Goal: Task Accomplishment & Management: Complete application form

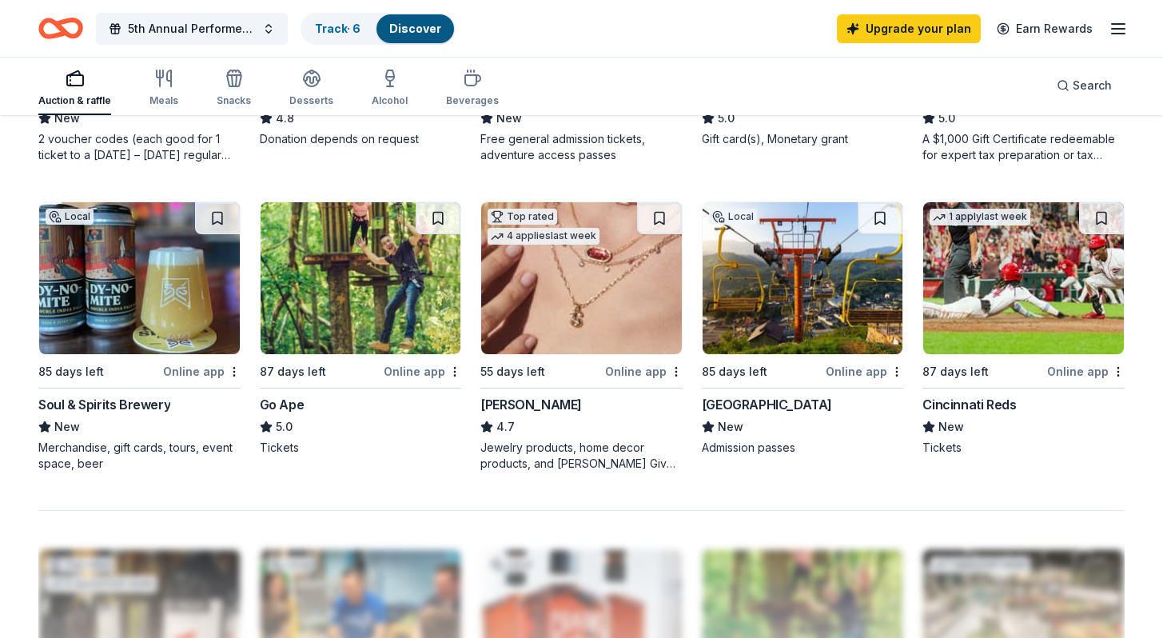
scroll to position [1019, 0]
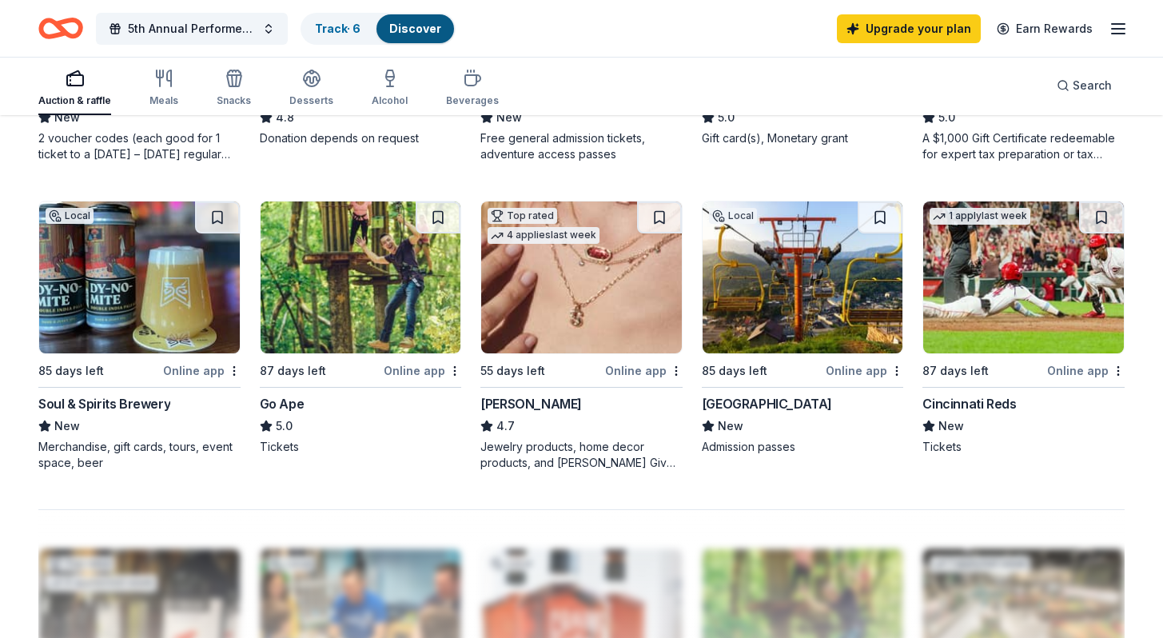
click at [559, 413] on div "[PERSON_NAME] 4.7 Jewelry products, home decor products, and [PERSON_NAME] Give…" at bounding box center [582, 432] width 202 height 77
click at [664, 216] on button at bounding box center [659, 217] width 45 height 32
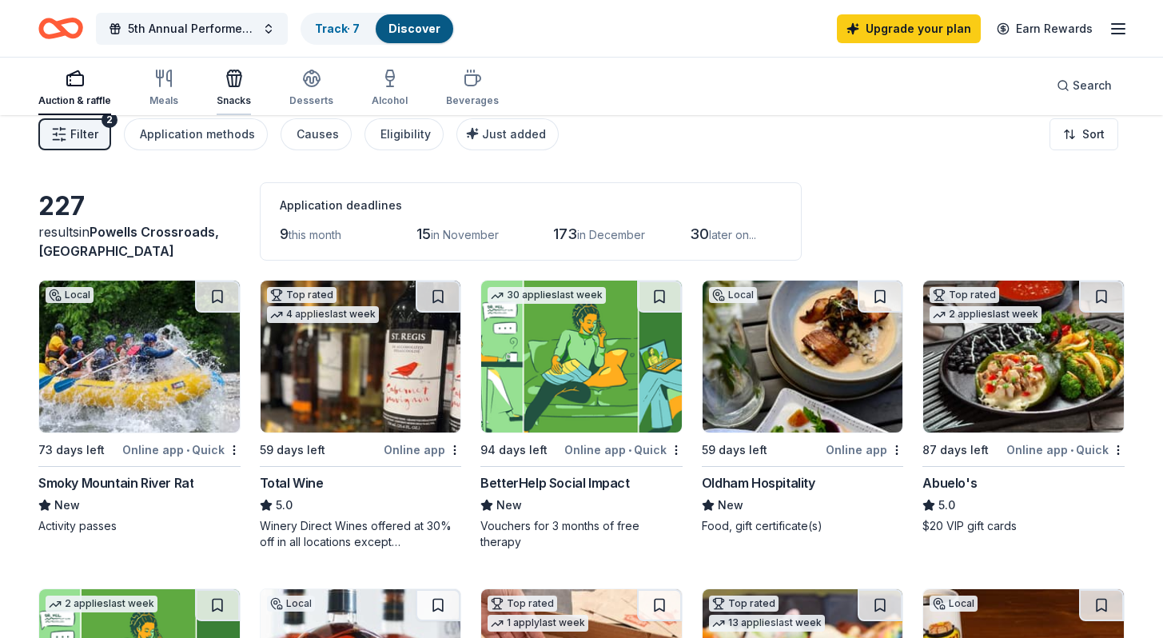
scroll to position [0, 0]
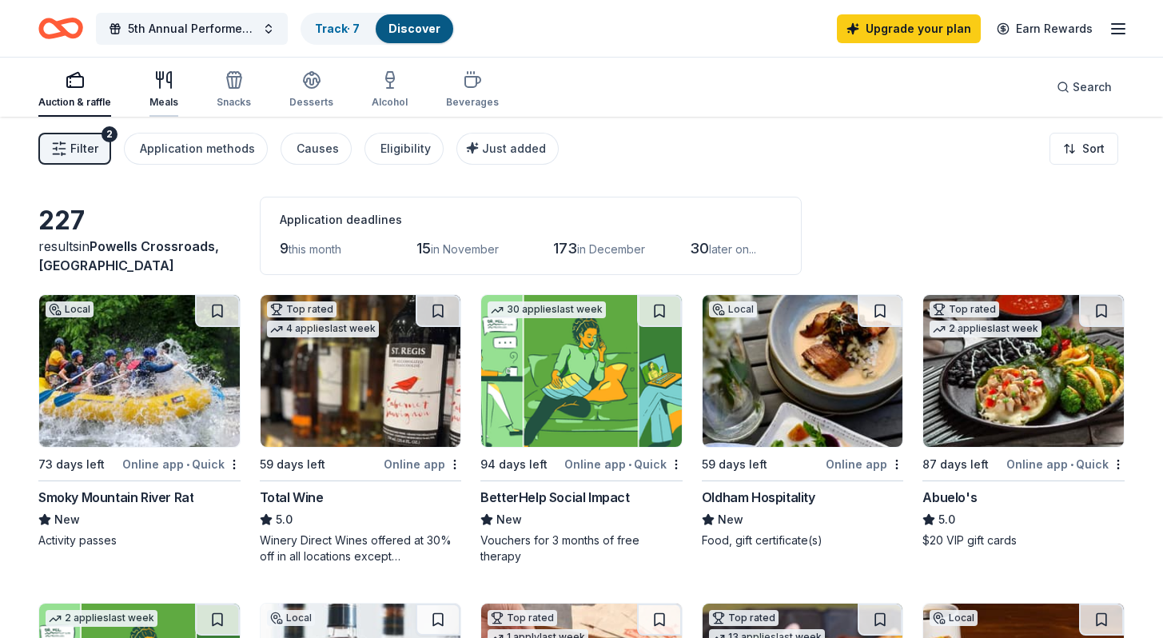
click at [155, 85] on icon "button" at bounding box center [163, 79] width 19 height 19
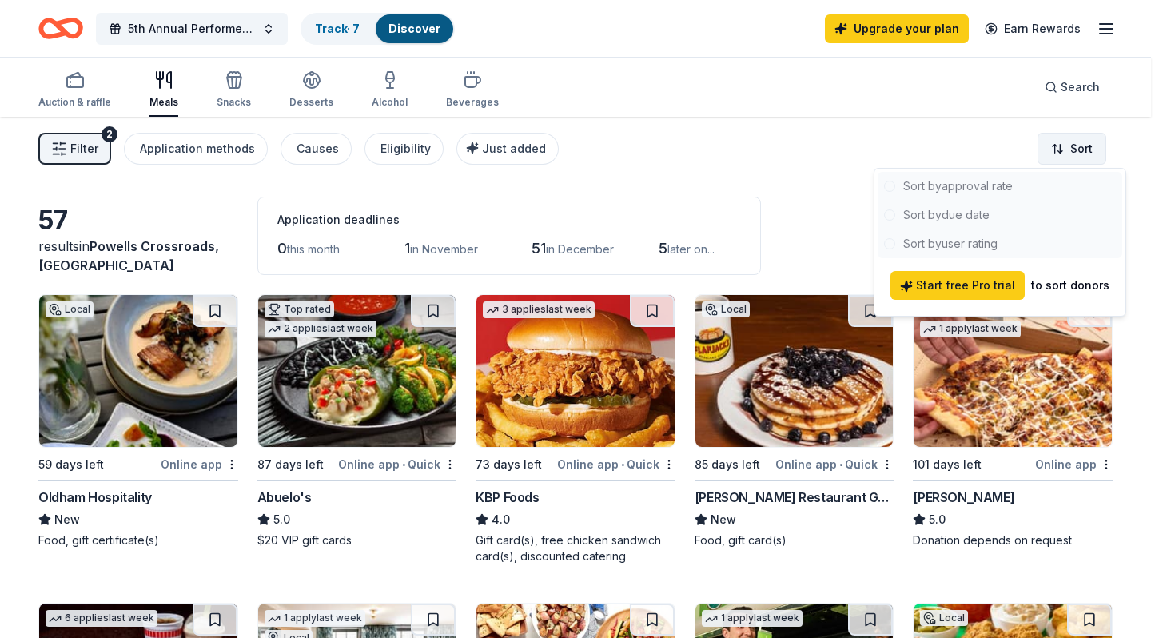
click at [1077, 150] on html "5th Annual Performers for Paws Track · 7 Discover Upgrade your plan Earn Reward…" at bounding box center [581, 319] width 1163 height 638
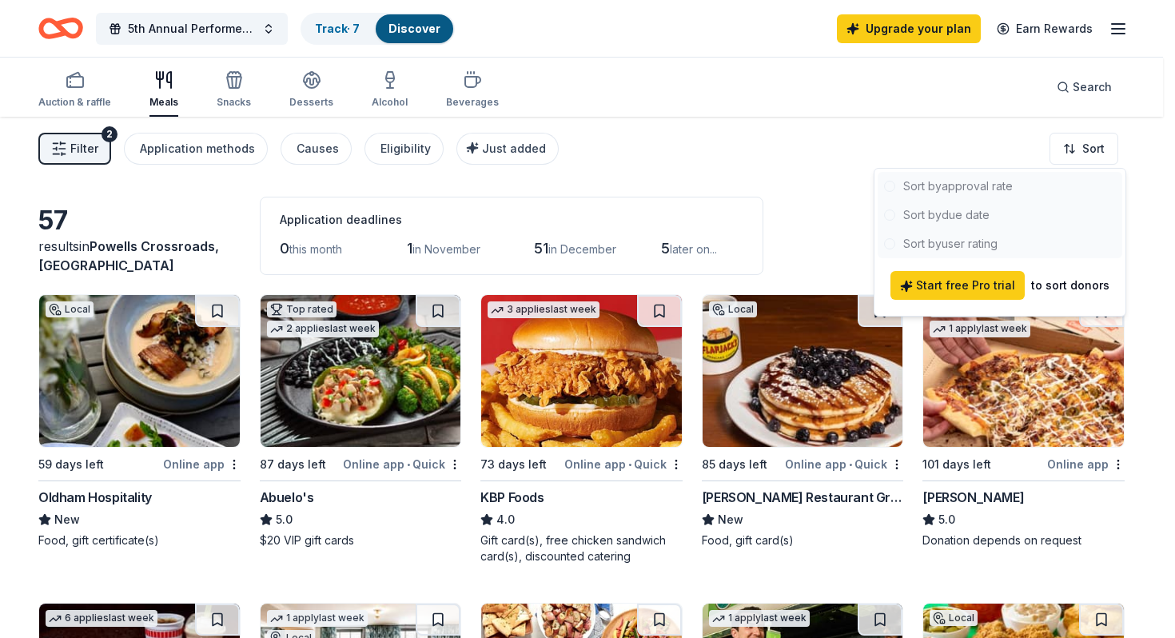
click at [732, 143] on html "5th Annual Performers for Paws Track · 7 Discover Upgrade your plan Earn Reward…" at bounding box center [587, 319] width 1175 height 638
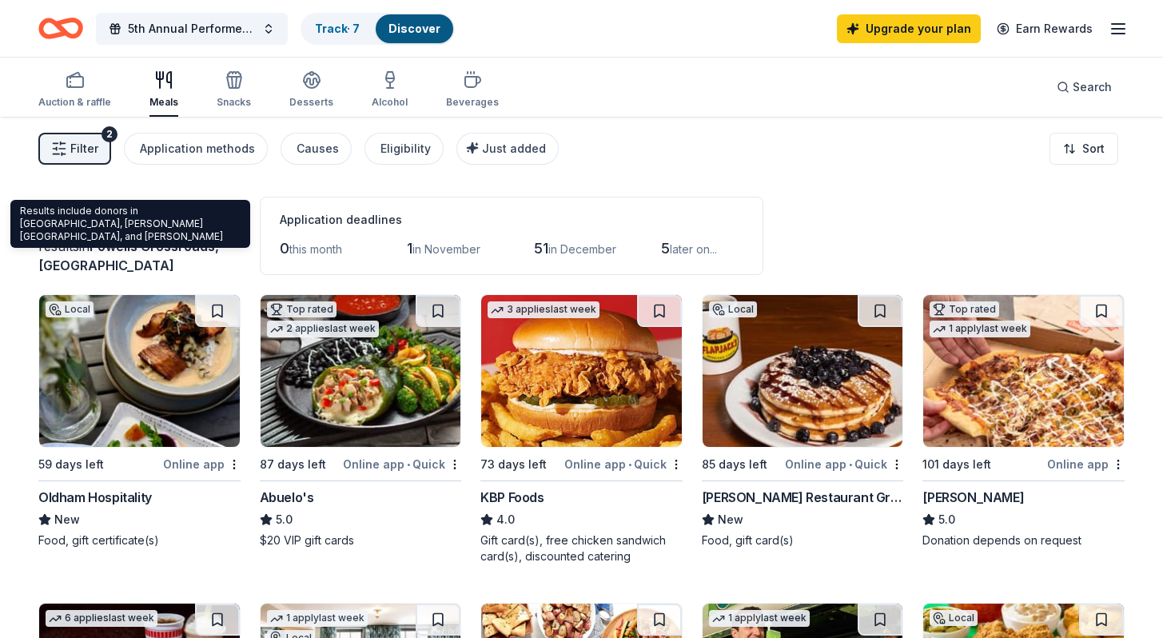
click at [143, 258] on div "results in [GEOGRAPHIC_DATA], [GEOGRAPHIC_DATA]" at bounding box center [139, 256] width 202 height 38
click at [142, 238] on span "Powells Crossroads, [GEOGRAPHIC_DATA]" at bounding box center [128, 255] width 181 height 35
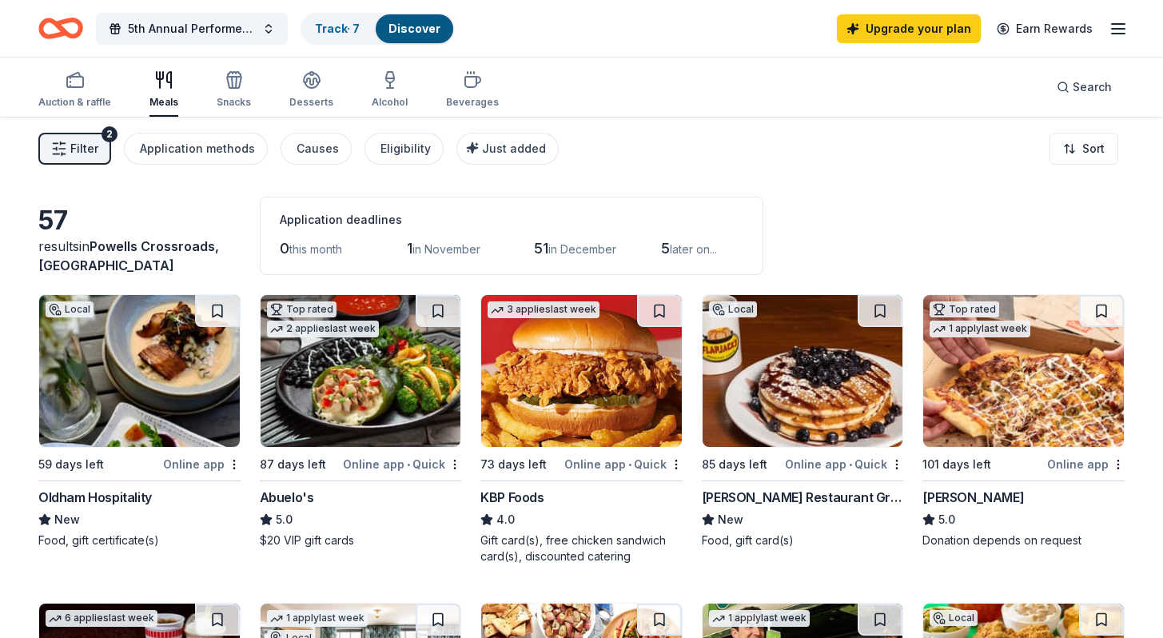
click at [63, 141] on icon "button" at bounding box center [59, 149] width 16 height 16
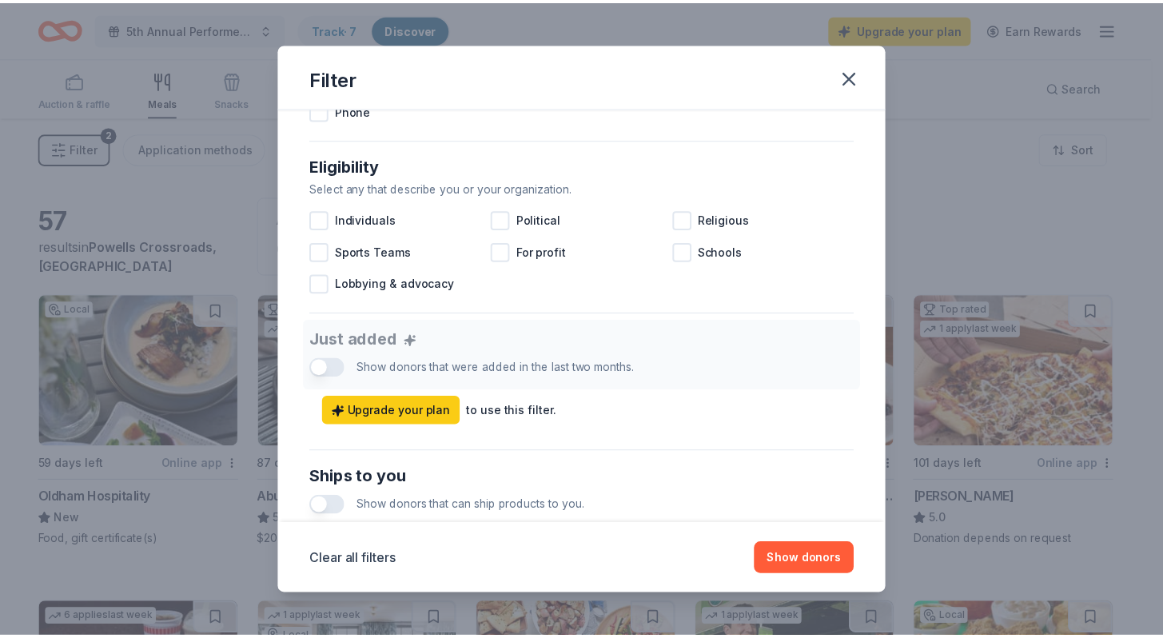
scroll to position [345, 0]
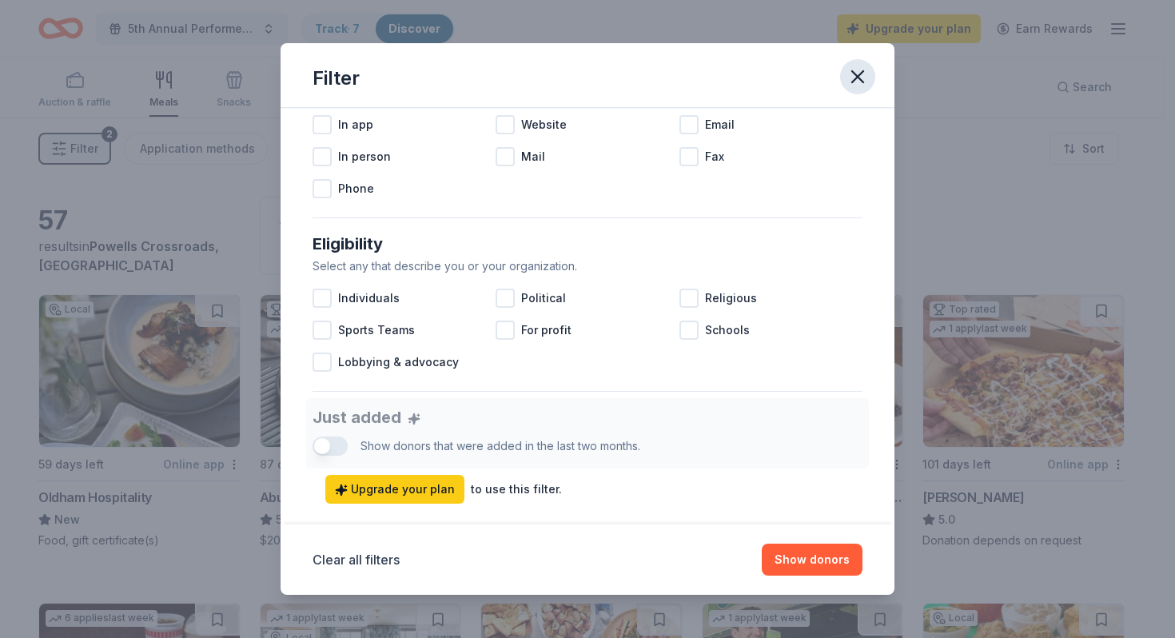
click at [860, 82] on icon "button" at bounding box center [858, 77] width 22 height 22
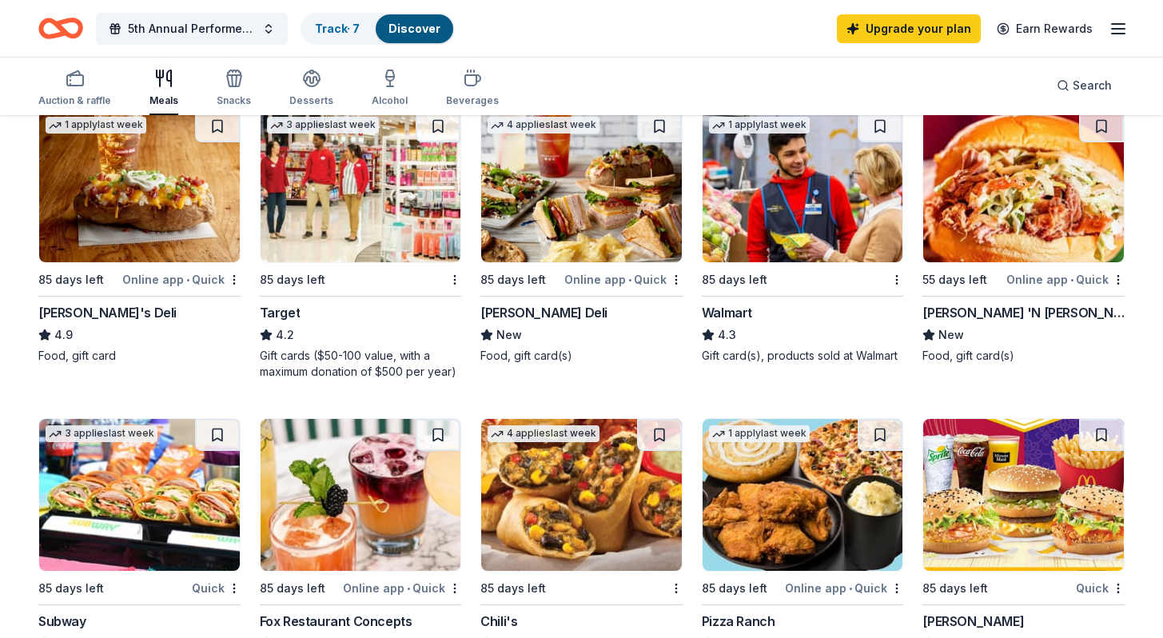
scroll to position [836, 0]
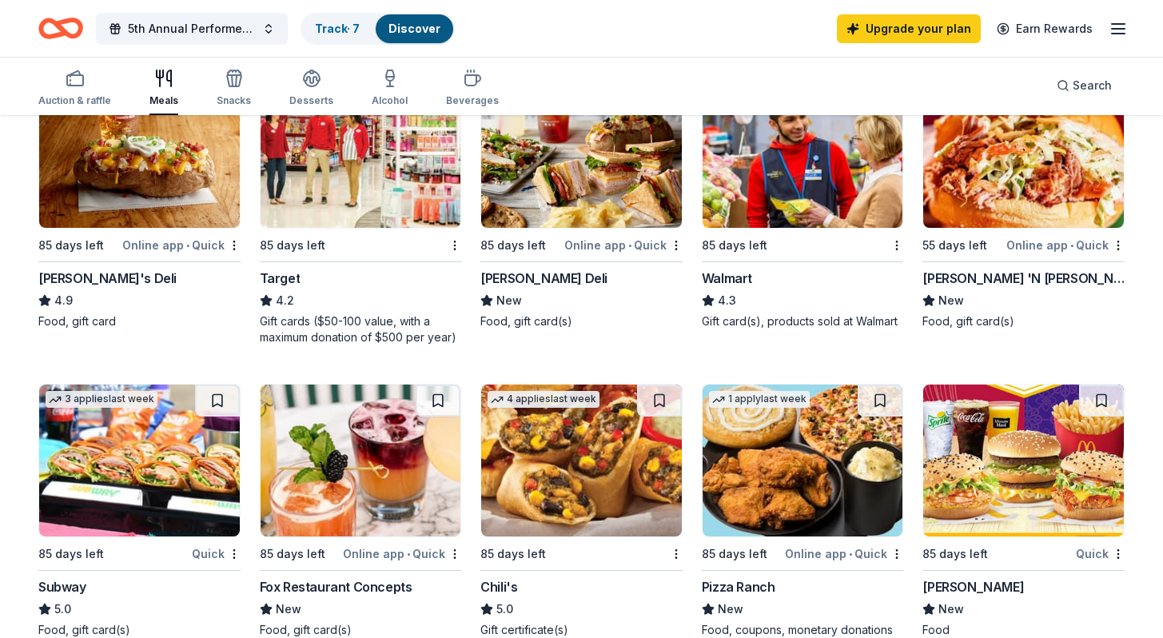
click at [328, 286] on div "Target" at bounding box center [361, 278] width 202 height 19
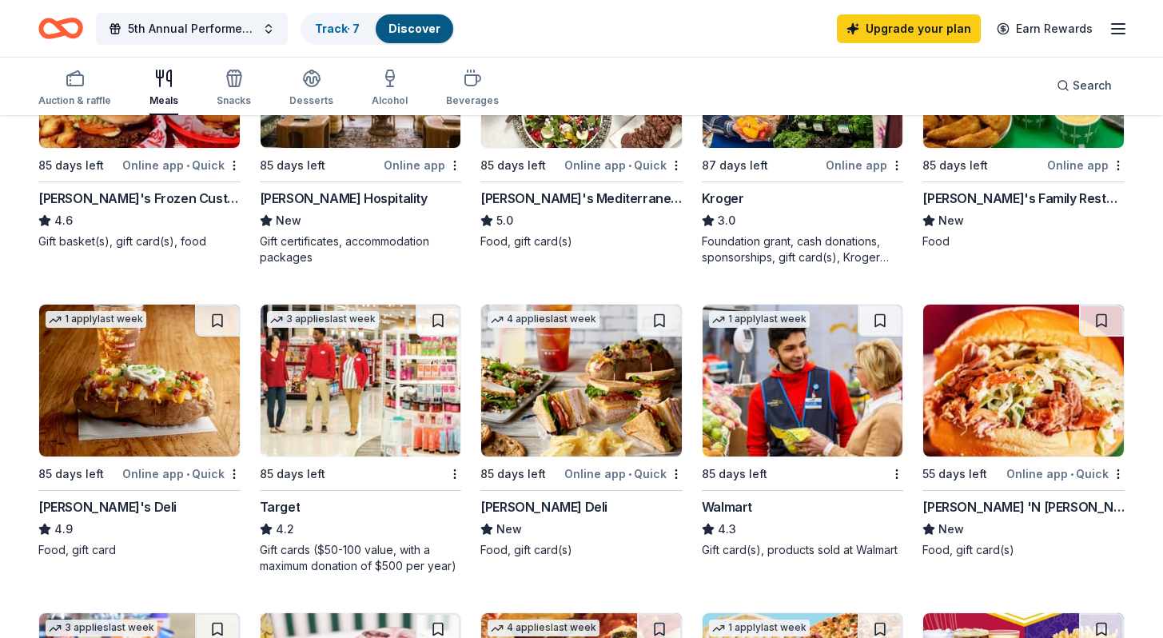
scroll to position [338, 0]
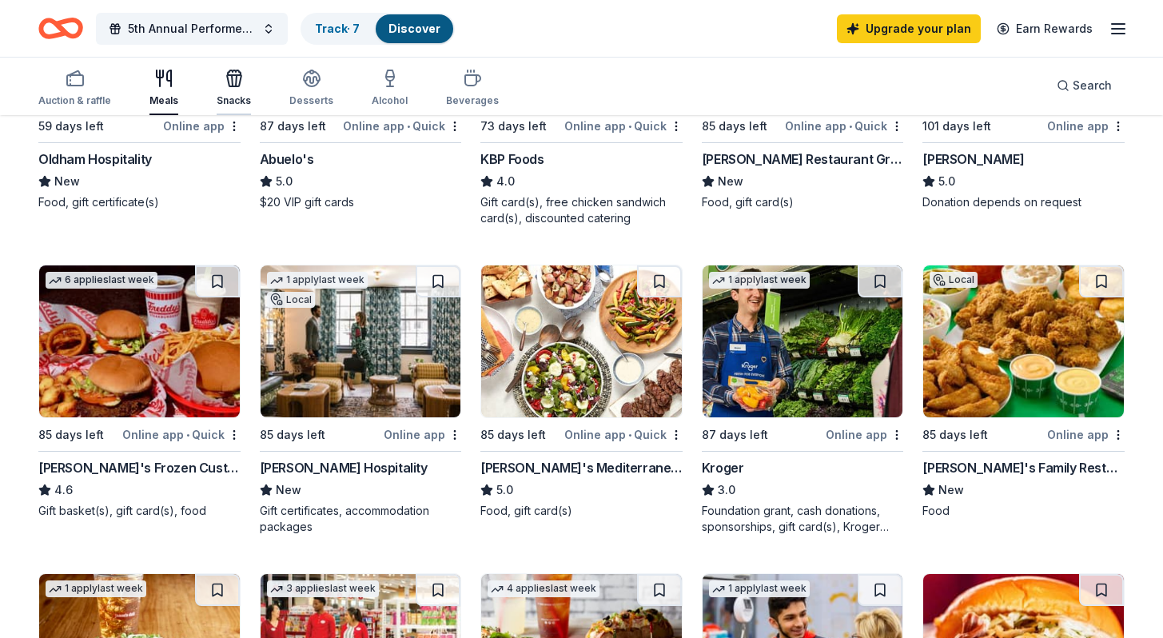
click at [236, 82] on icon "button" at bounding box center [236, 80] width 1 height 11
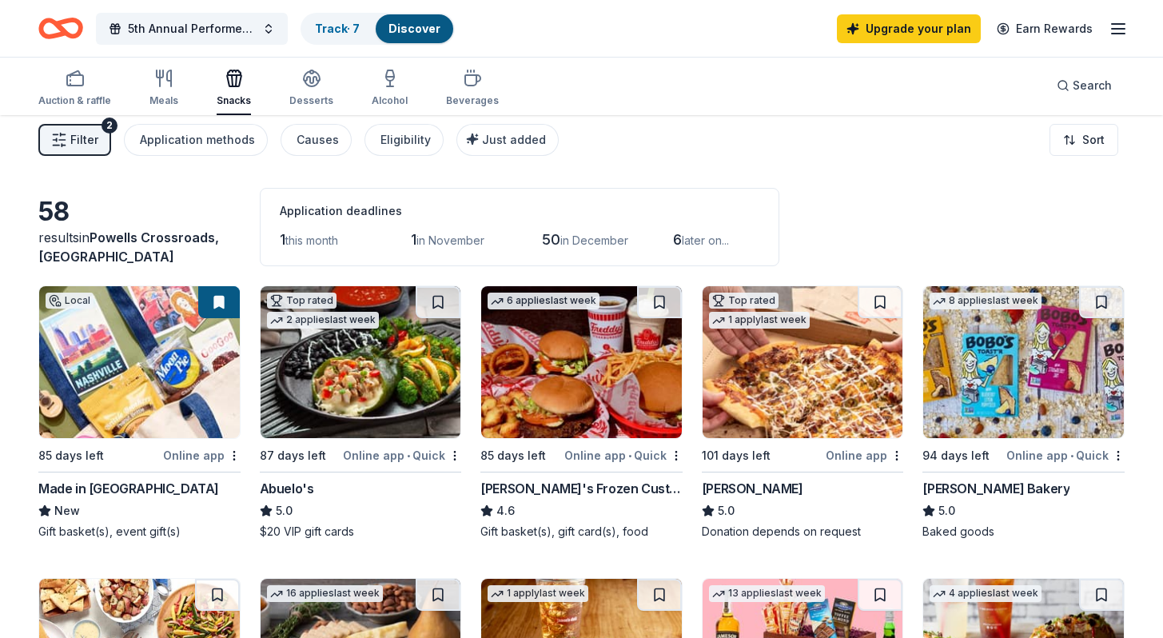
scroll to position [69, 0]
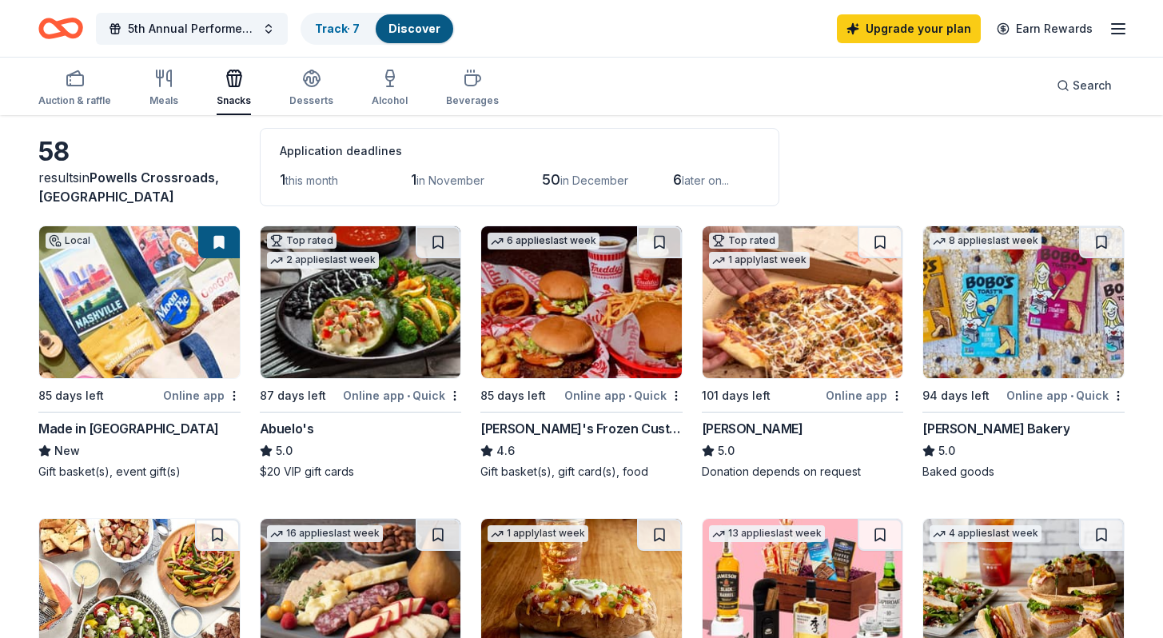
click at [152, 339] on img at bounding box center [139, 302] width 201 height 152
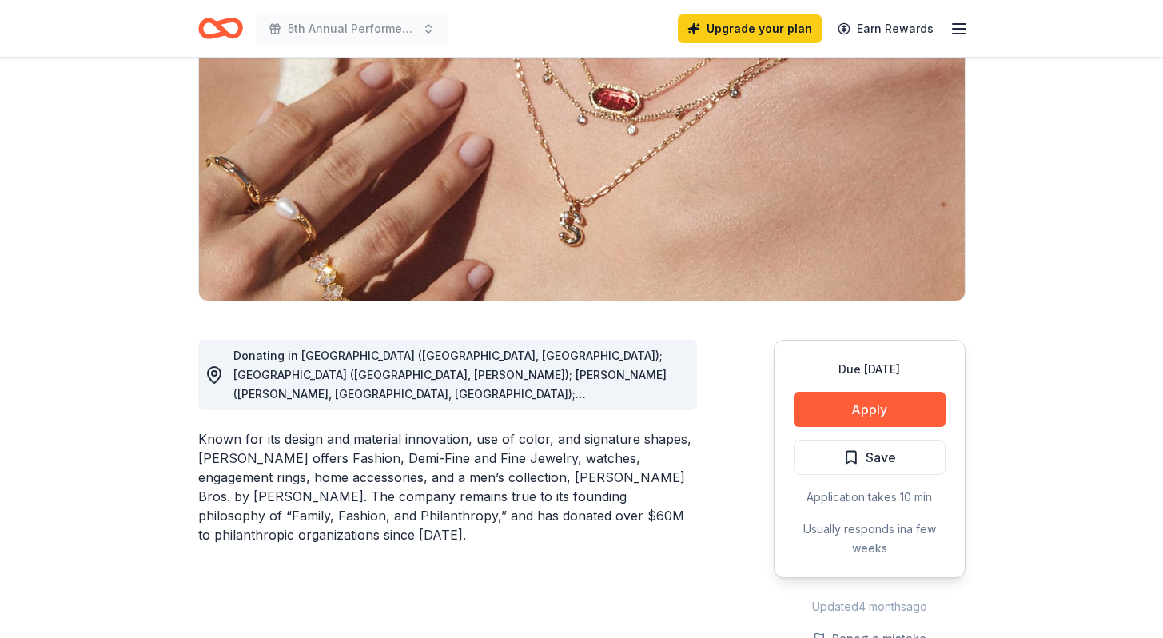
scroll to position [436, 0]
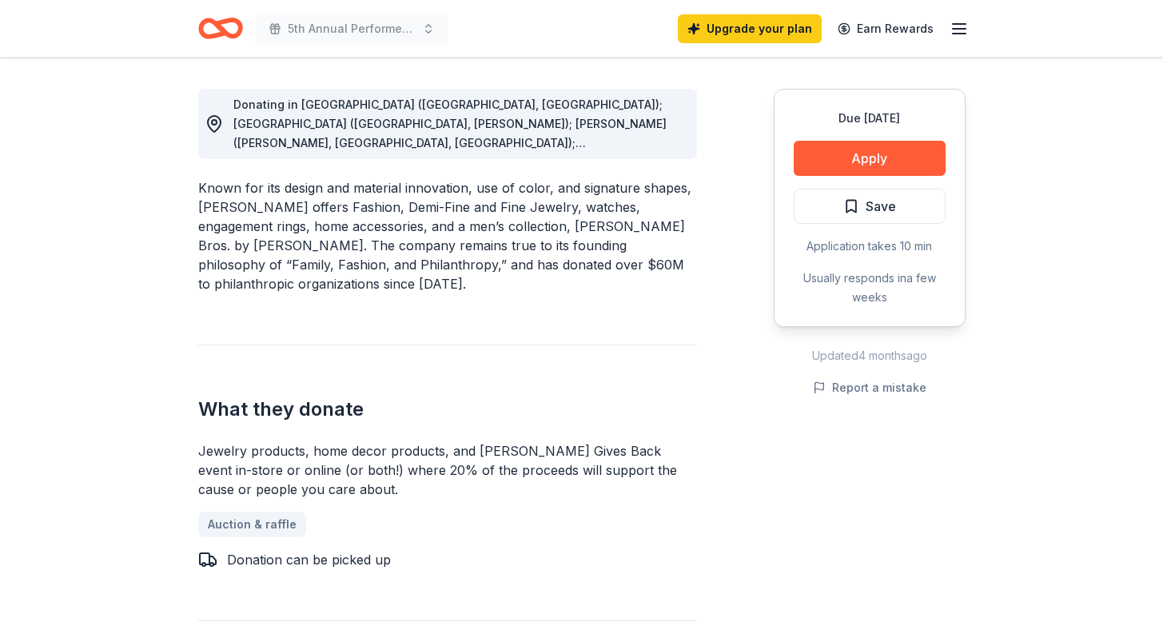
click at [608, 139] on span "Donating in AL (Birmingham, Huntsville); AR (Little Rock, Rogers); AZ (Chandler…" at bounding box center [449, 306] width 433 height 417
click at [511, 134] on div "Donating in AL (Birmingham, Huntsville); AR (Little Rock, Rogers); AZ (Chandler…" at bounding box center [458, 124] width 451 height 58
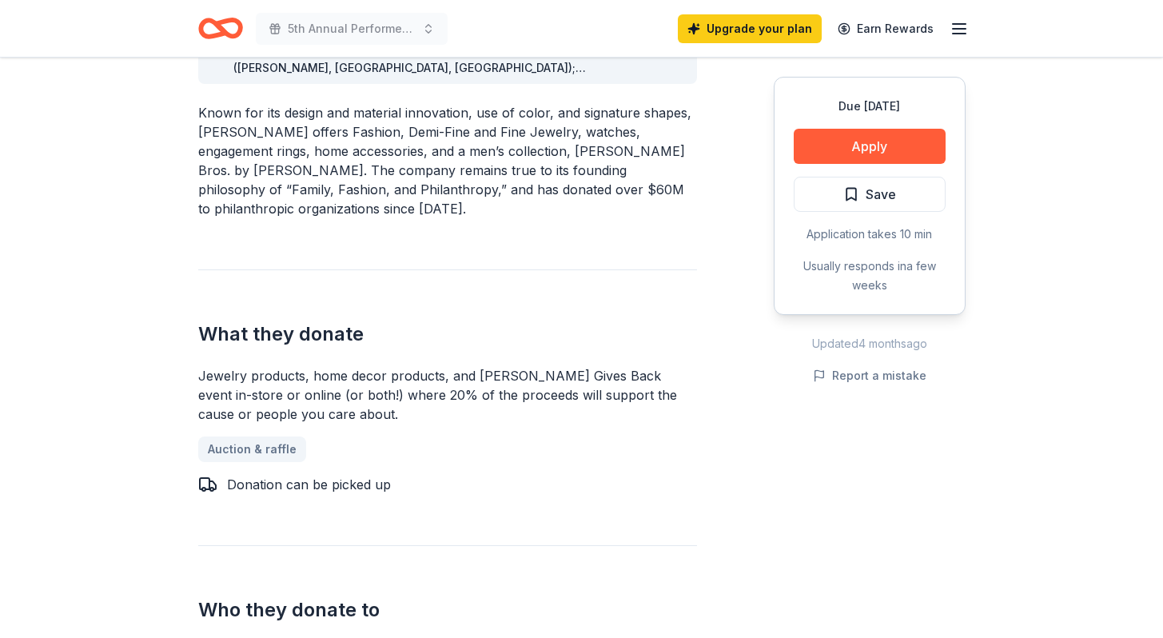
scroll to position [493, 0]
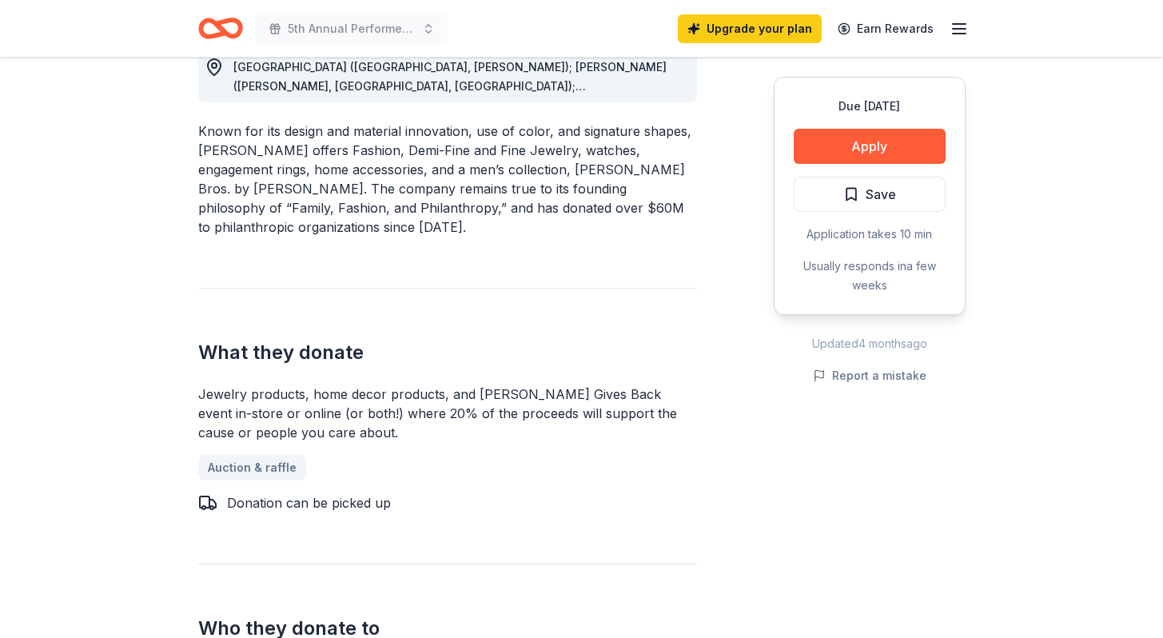
click at [667, 90] on span "Donating in AL (Birmingham, Huntsville); AR (Little Rock, Rogers); AZ (Chandler…" at bounding box center [449, 249] width 433 height 417
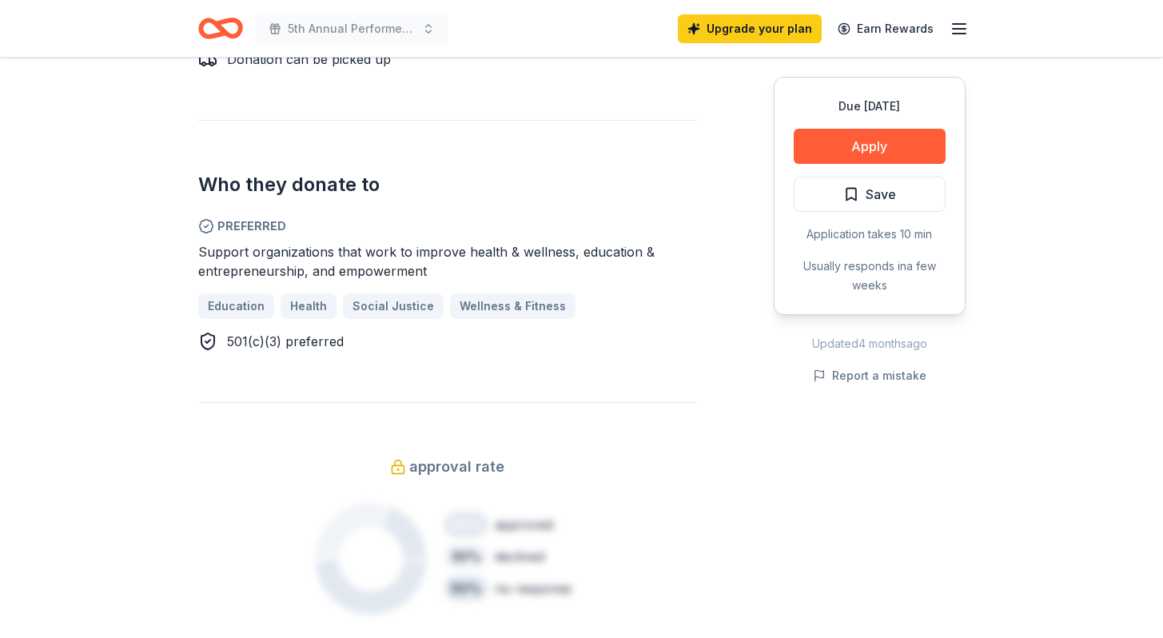
scroll to position [943, 0]
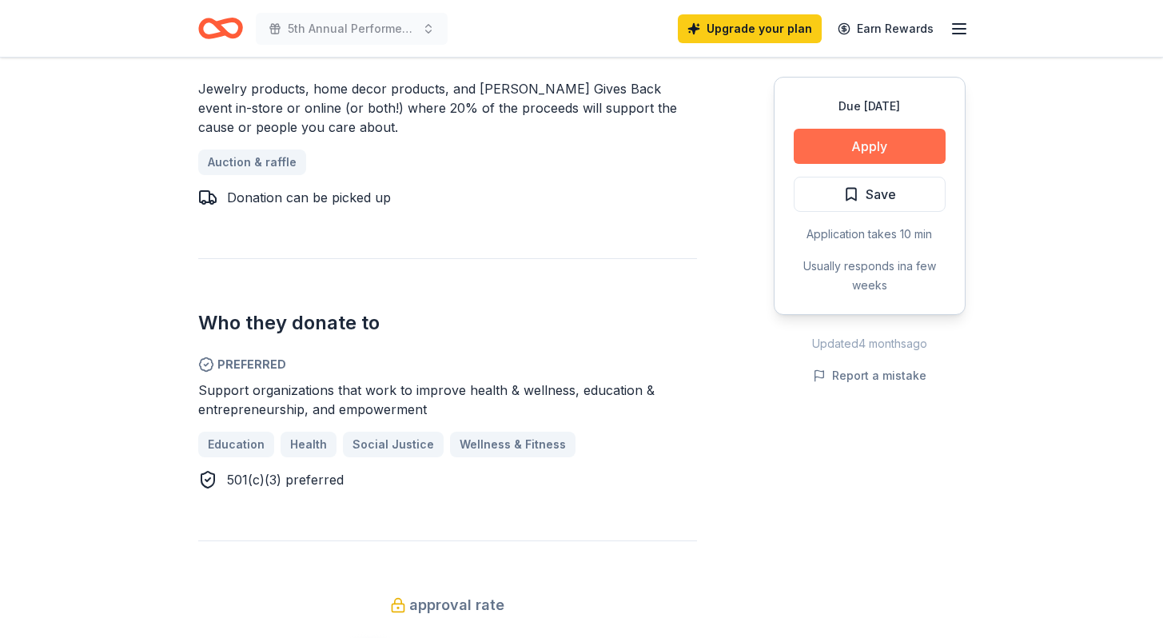
click at [844, 150] on button "Apply" at bounding box center [870, 146] width 152 height 35
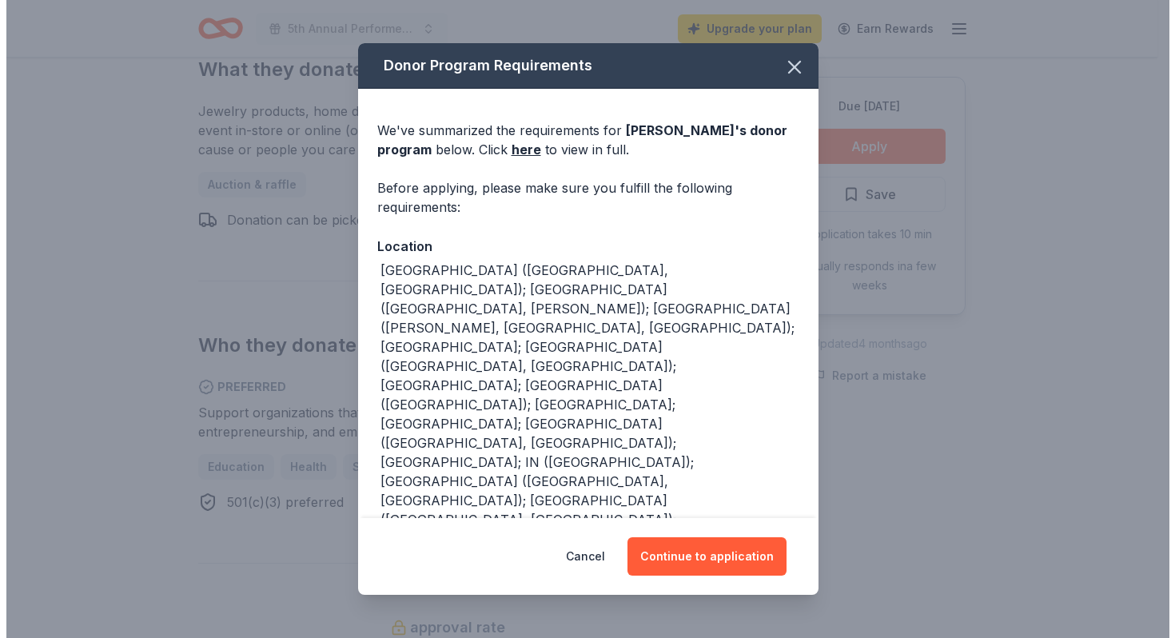
scroll to position [820, 0]
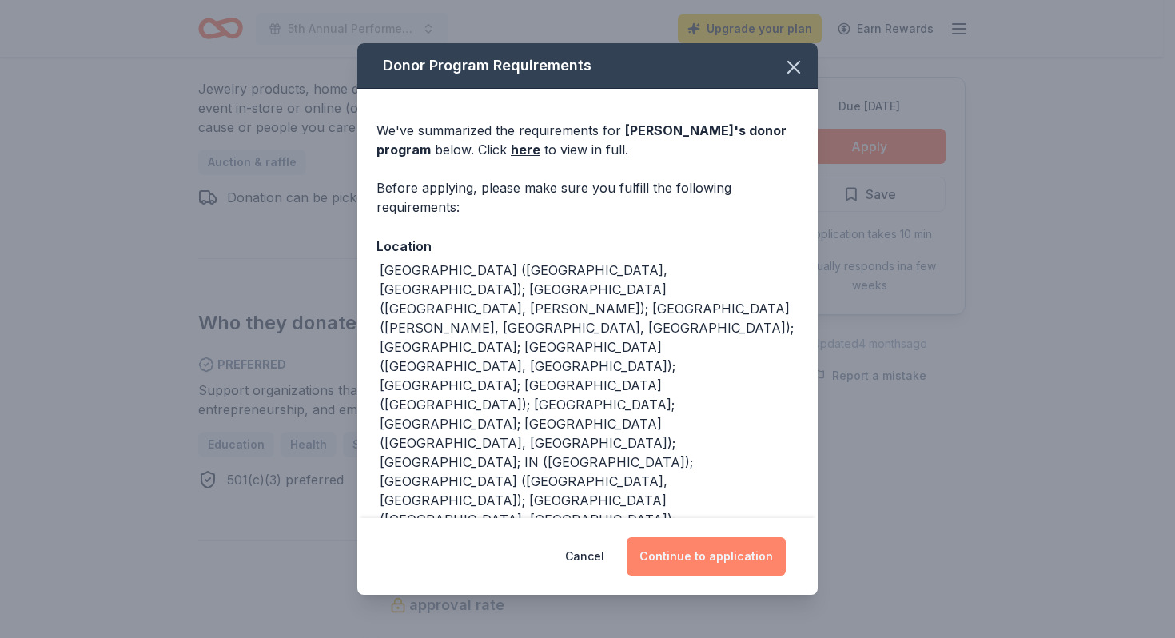
click at [700, 553] on button "Continue to application" at bounding box center [706, 556] width 159 height 38
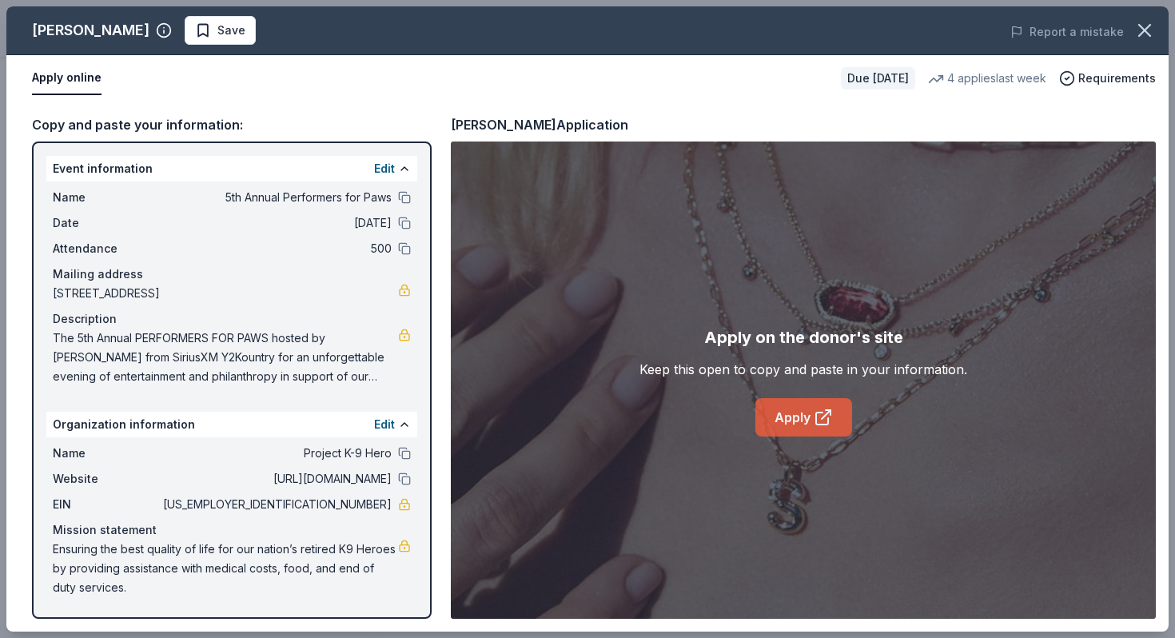
click at [805, 412] on link "Apply" at bounding box center [804, 417] width 97 height 38
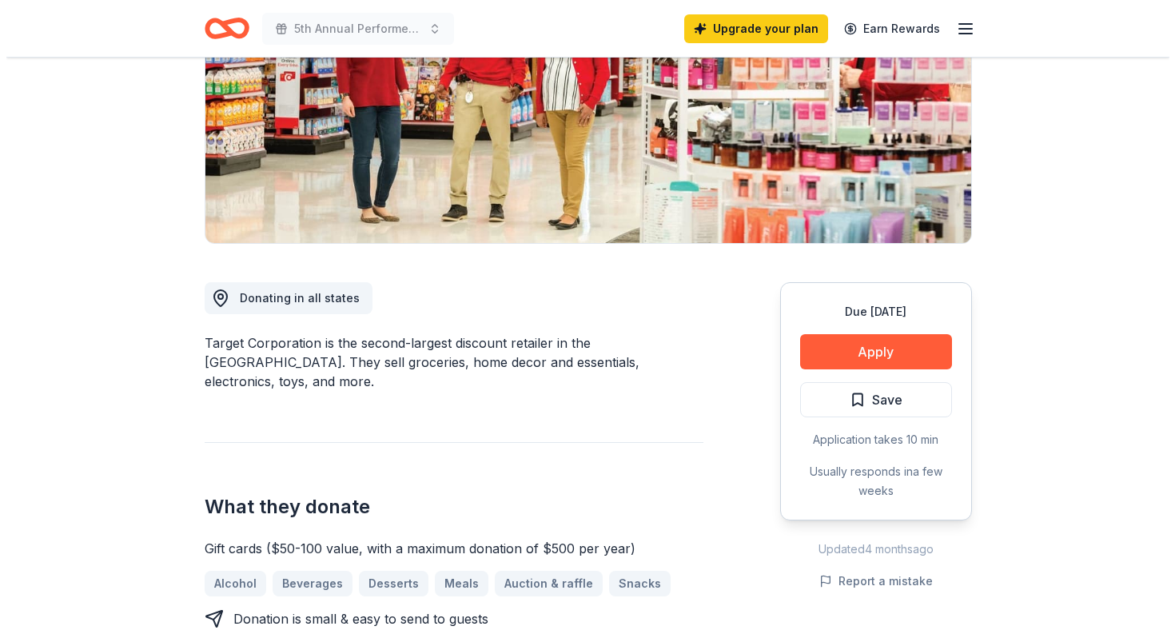
scroll to position [246, 0]
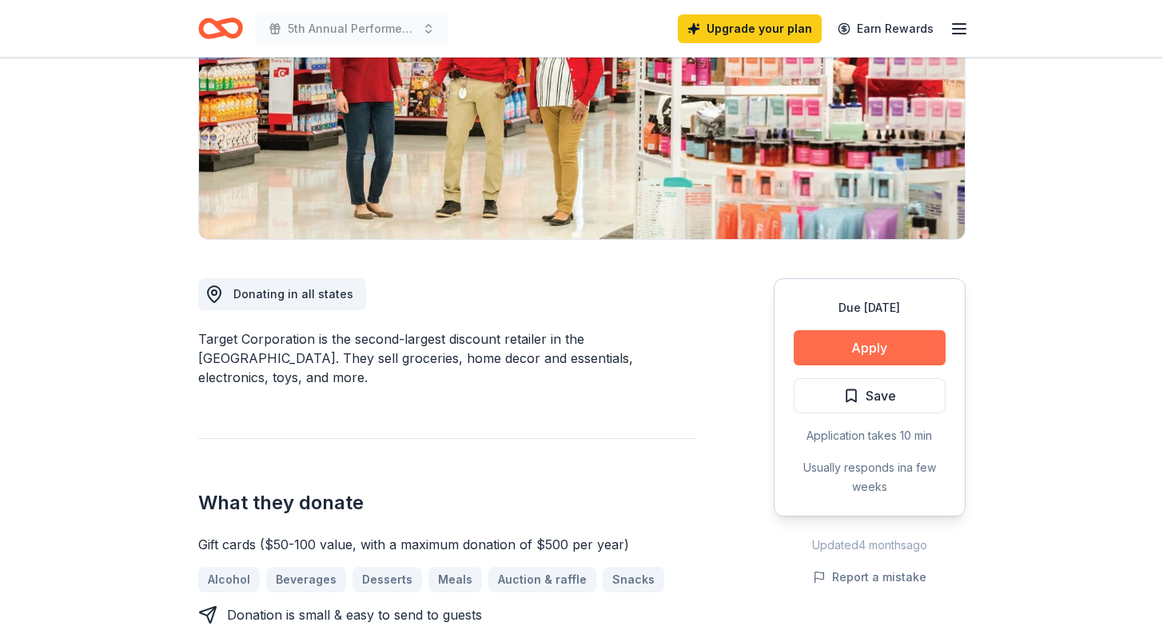
click at [866, 348] on button "Apply" at bounding box center [870, 347] width 152 height 35
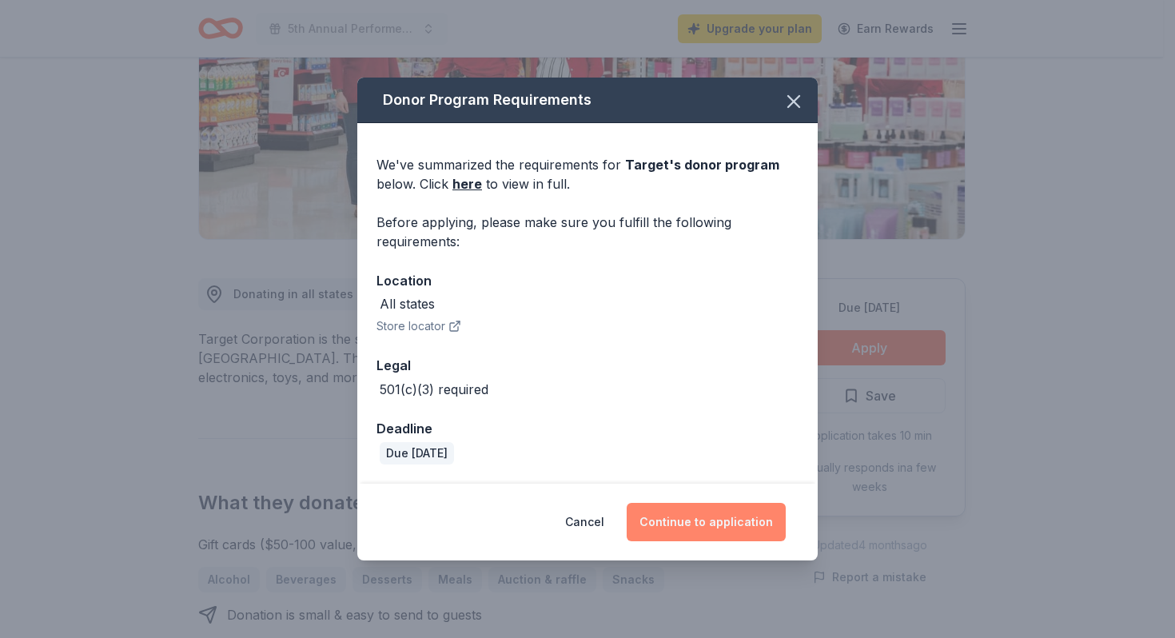
click at [729, 519] on button "Continue to application" at bounding box center [706, 522] width 159 height 38
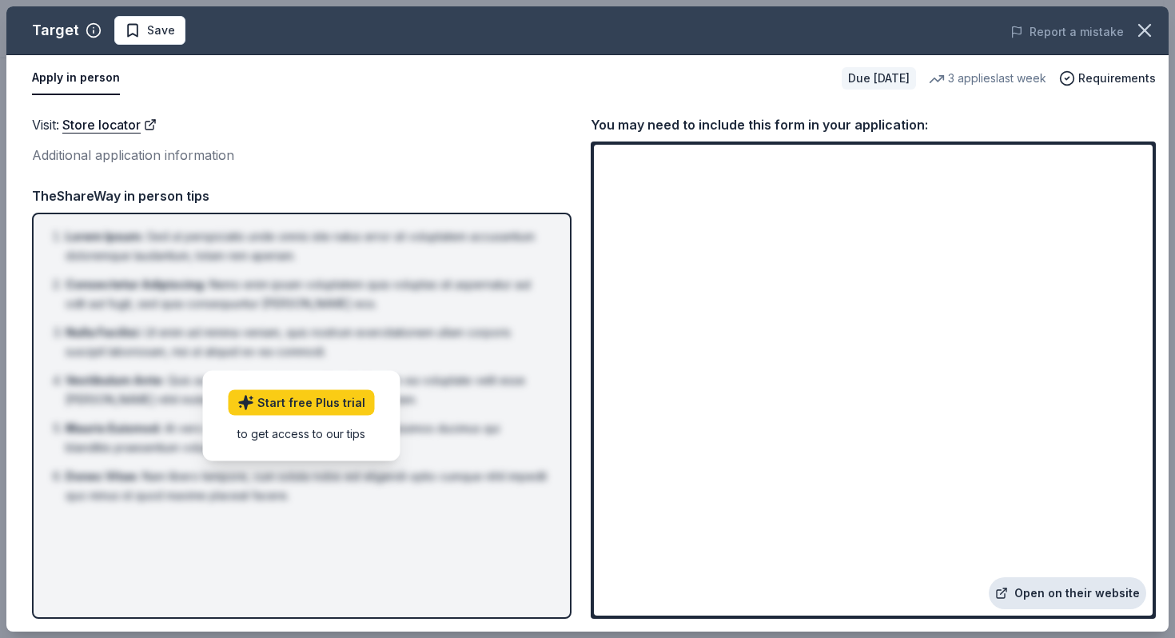
click at [1071, 594] on link "Open on their website" at bounding box center [1068, 593] width 158 height 32
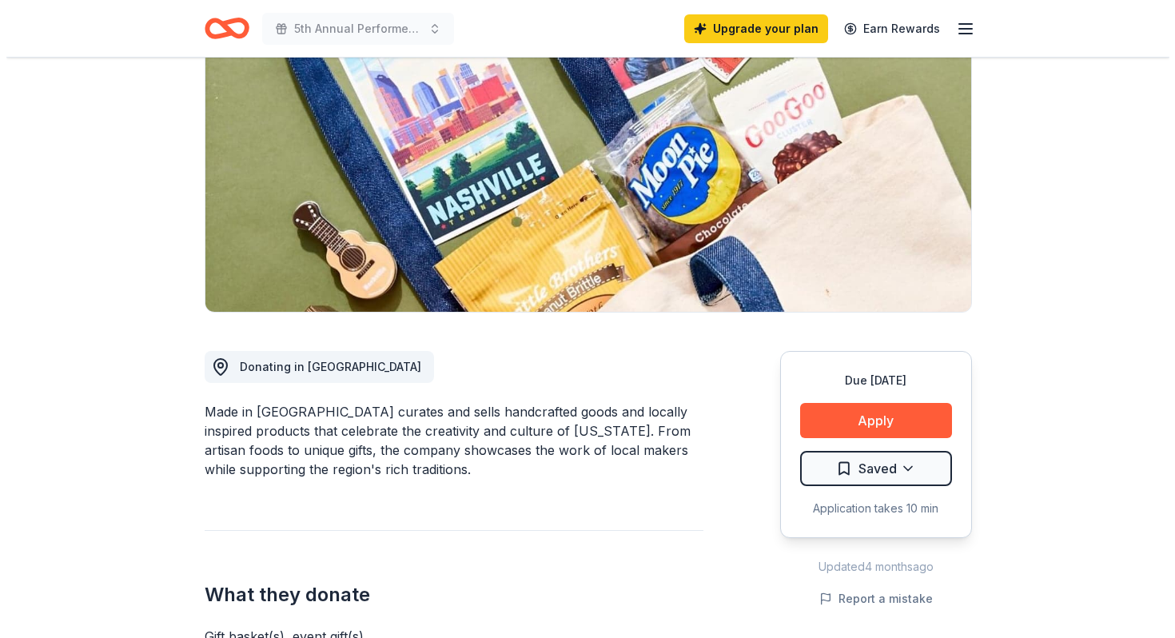
scroll to position [462, 0]
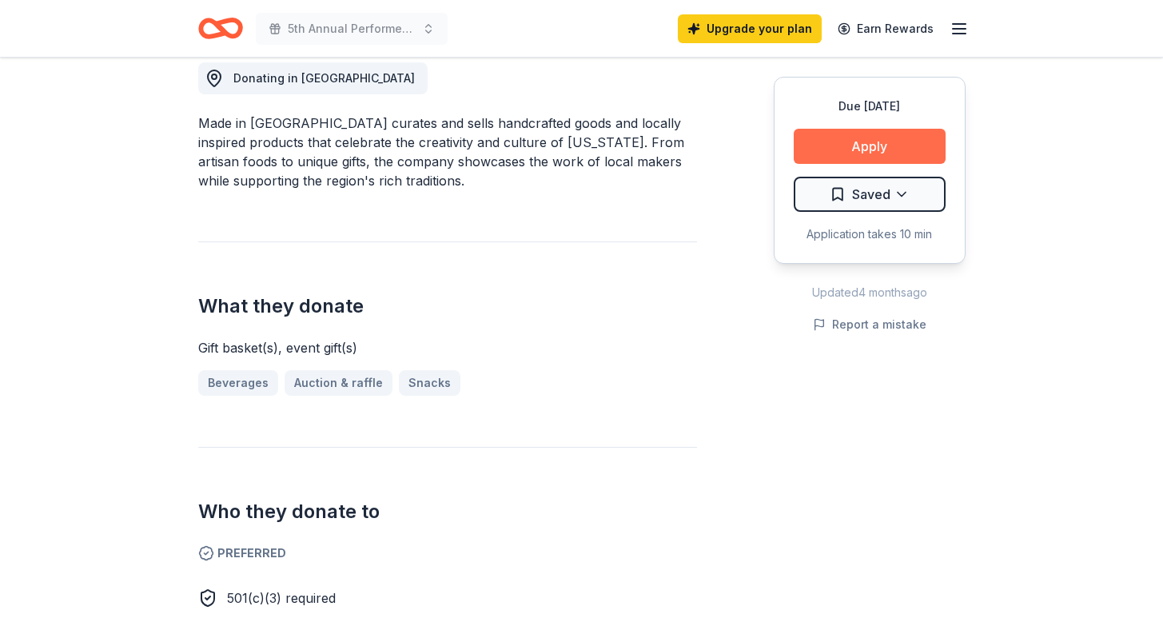
click at [840, 148] on button "Apply" at bounding box center [870, 146] width 152 height 35
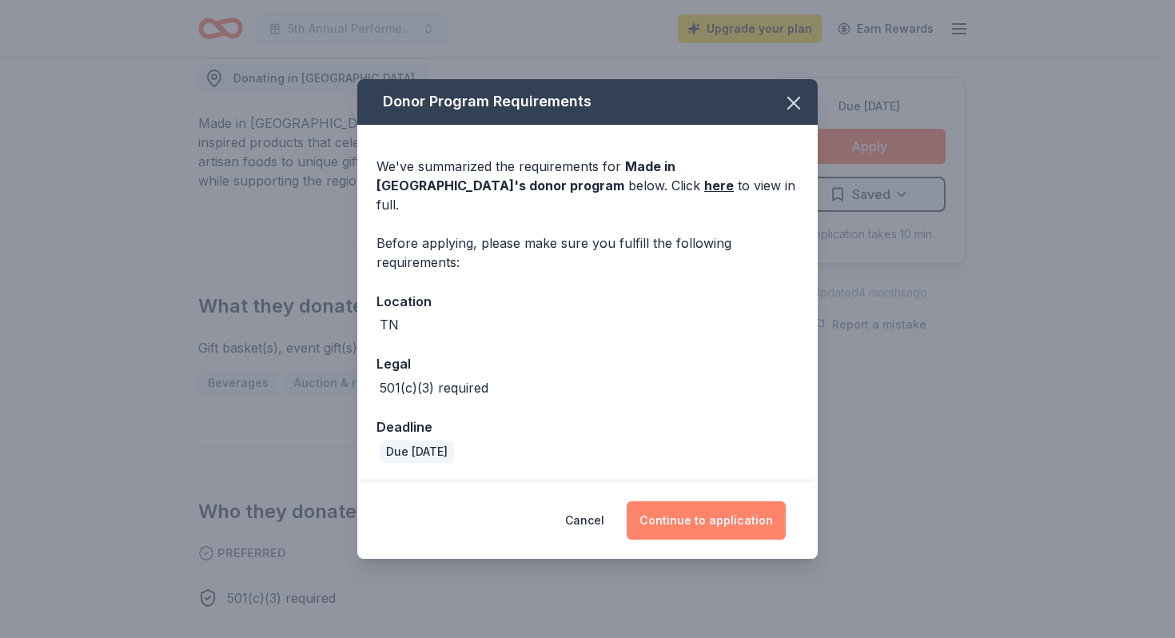
click at [716, 510] on button "Continue to application" at bounding box center [706, 520] width 159 height 38
